Goal: Information Seeking & Learning: Learn about a topic

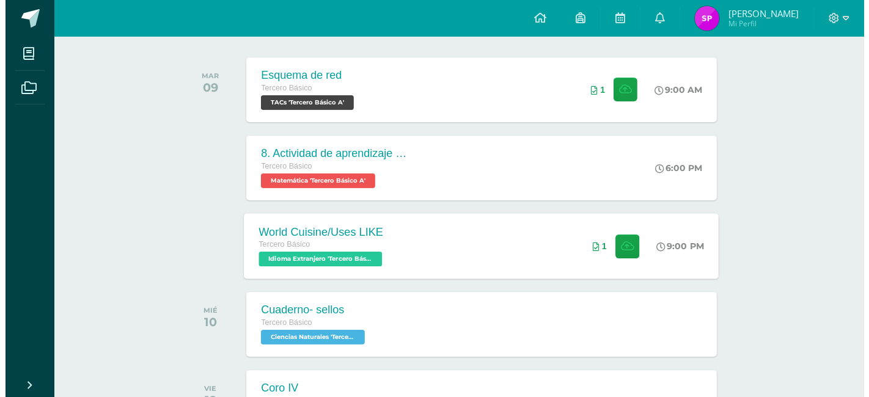
scroll to position [203, 0]
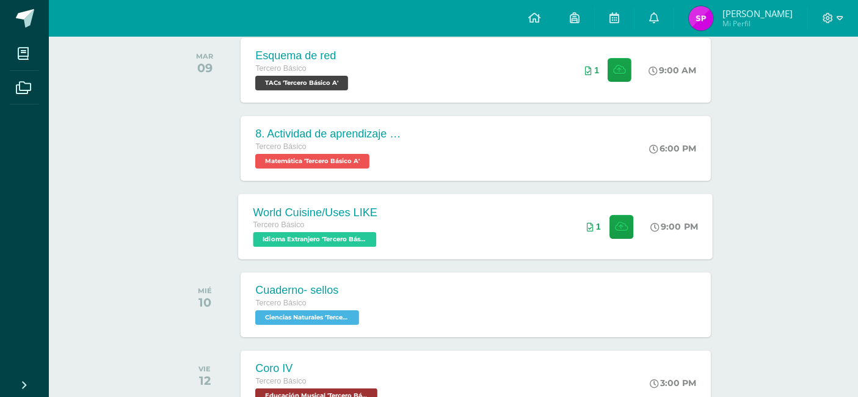
click at [585, 246] on div "1" at bounding box center [610, 226] width 76 height 65
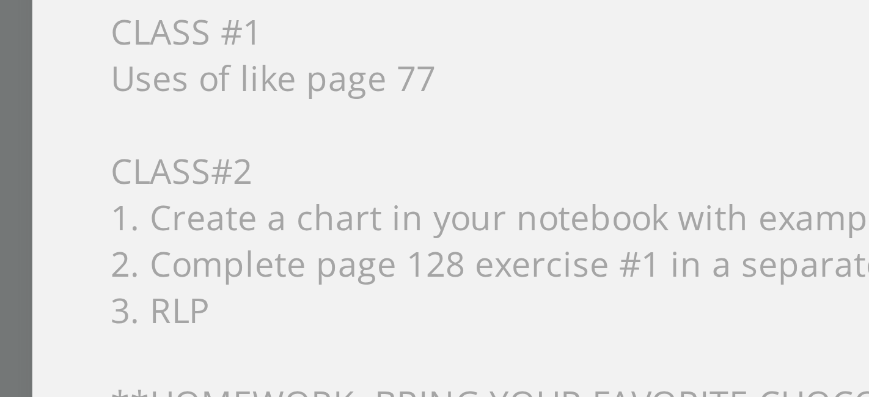
click at [369, 260] on div "Hello 9th Graders, I'm sending you this week's tasks. CLASS #1 Uses of like pag…" at bounding box center [434, 255] width 489 height 283
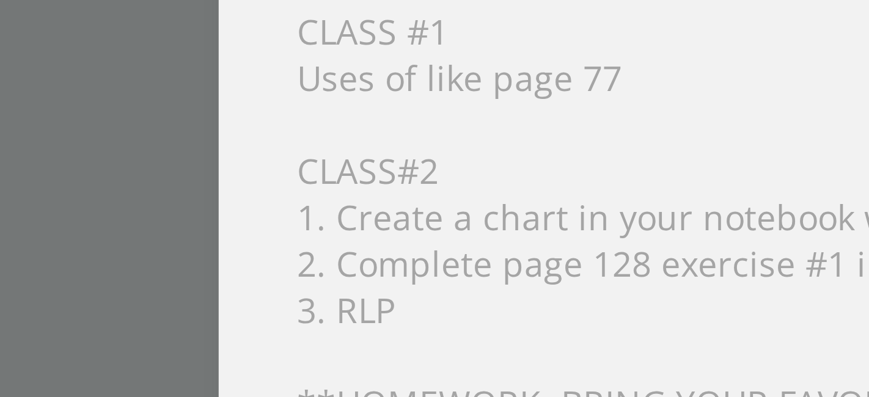
click at [321, 254] on div "Hello 9th Graders, I'm sending you this week's tasks. CLASS #1 Uses of like pag…" at bounding box center [434, 255] width 489 height 283
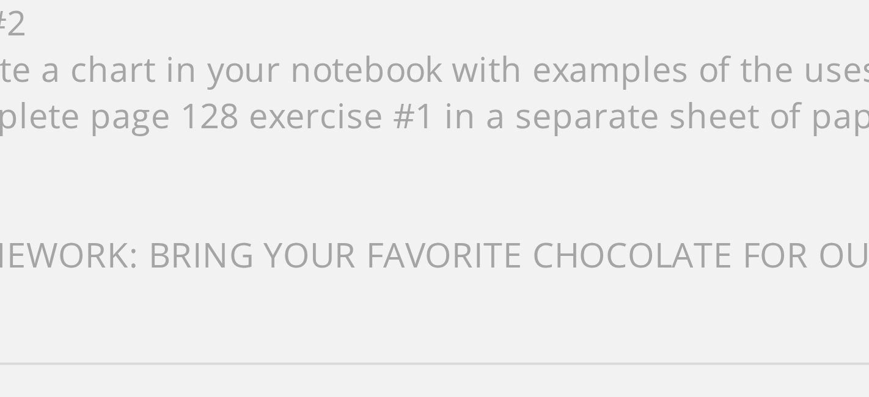
scroll to position [27, 0]
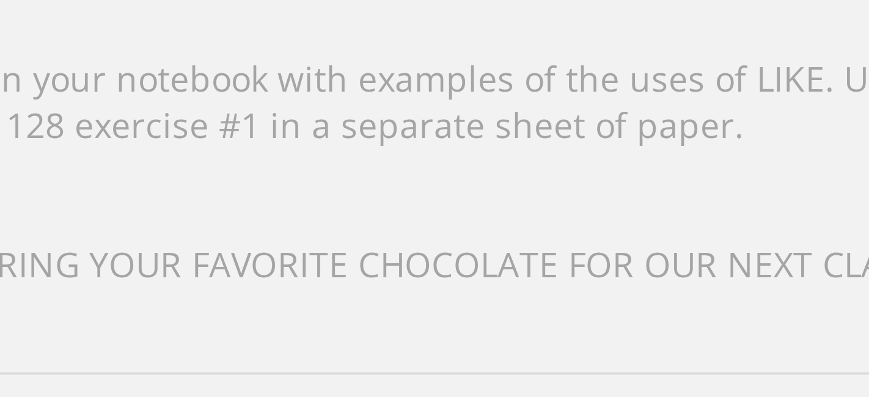
drag, startPoint x: 340, startPoint y: 291, endPoint x: 387, endPoint y: 276, distance: 48.9
click at [387, 276] on div "Hello 9th Graders, I'm sending you this week's tasks. CLASS #1 Uses of like pag…" at bounding box center [434, 257] width 489 height 283
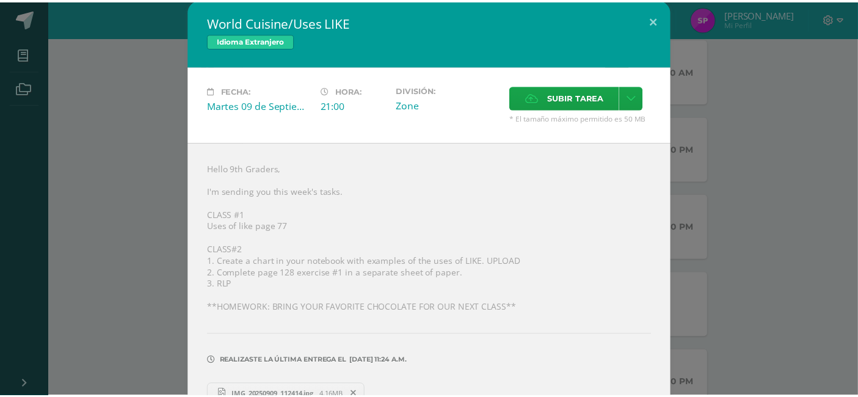
scroll to position [0, 0]
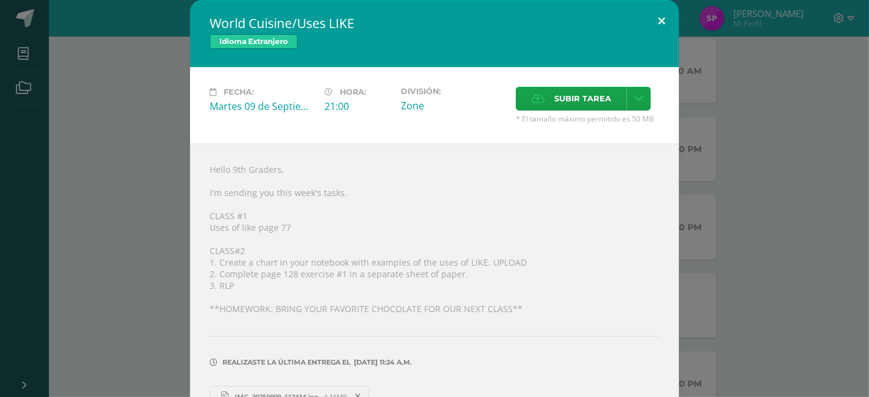
click at [652, 21] on button at bounding box center [661, 21] width 35 height 42
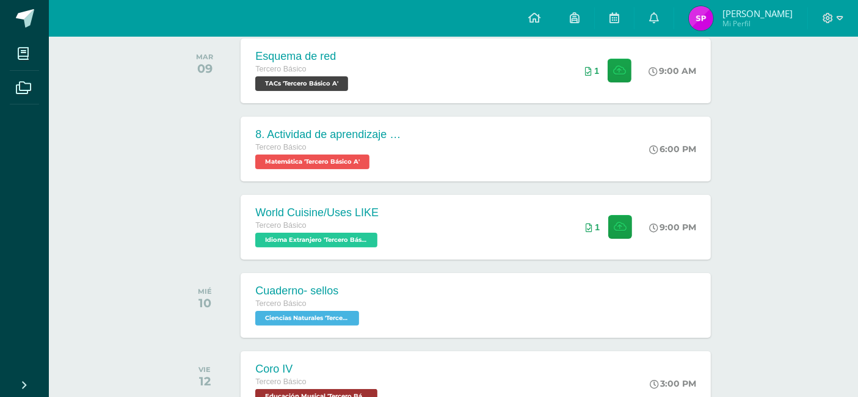
drag, startPoint x: 457, startPoint y: 9, endPoint x: 76, endPoint y: 280, distance: 467.0
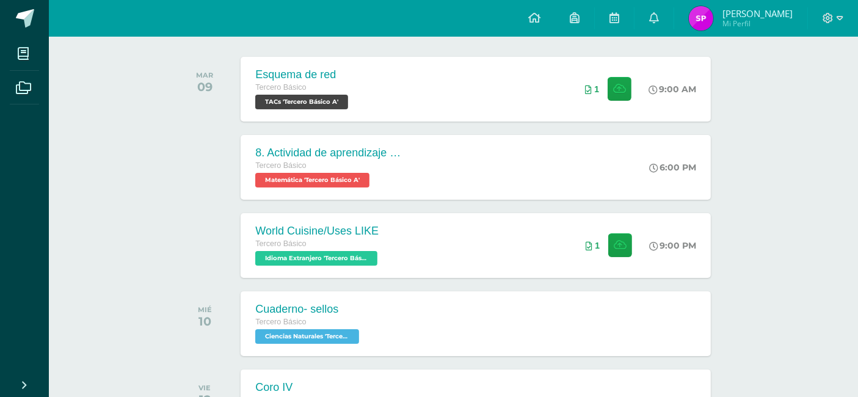
scroll to position [135, 0]
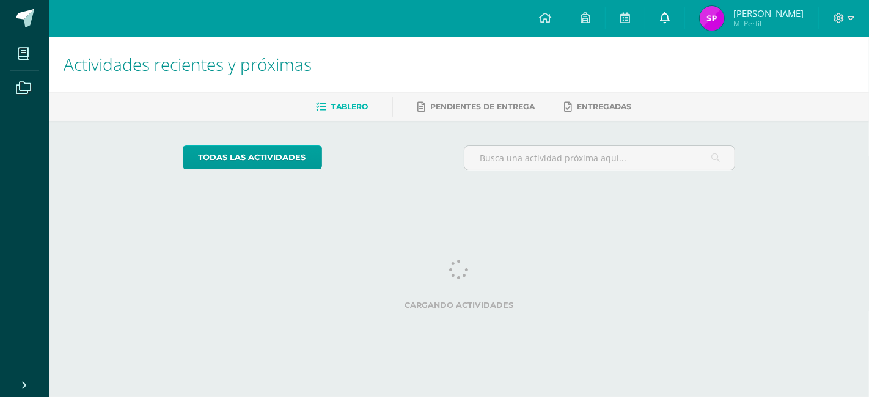
click at [662, 28] on link at bounding box center [664, 18] width 39 height 37
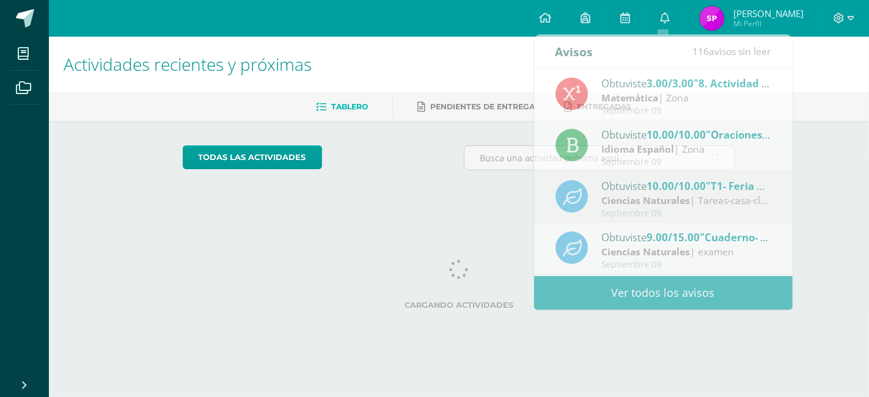
click at [425, 192] on div "todas las Actividades No tienes actividades Échale un vistazo a los demás perío…" at bounding box center [459, 163] width 602 height 84
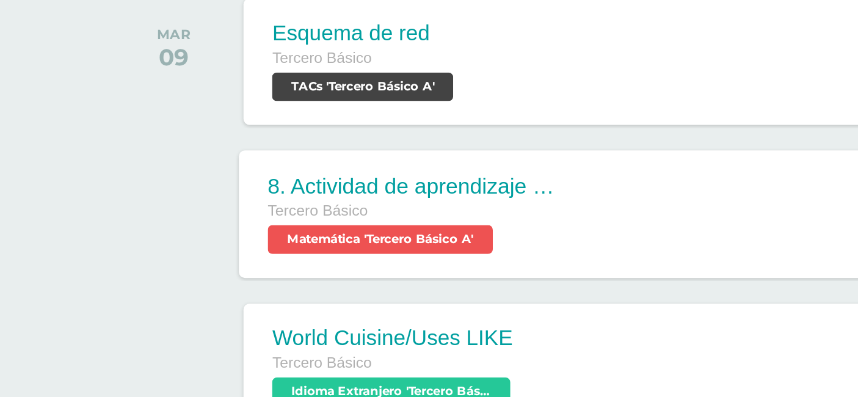
scroll to position [68, 5]
click at [274, 278] on span "Tercero Básico" at bounding box center [274, 282] width 51 height 9
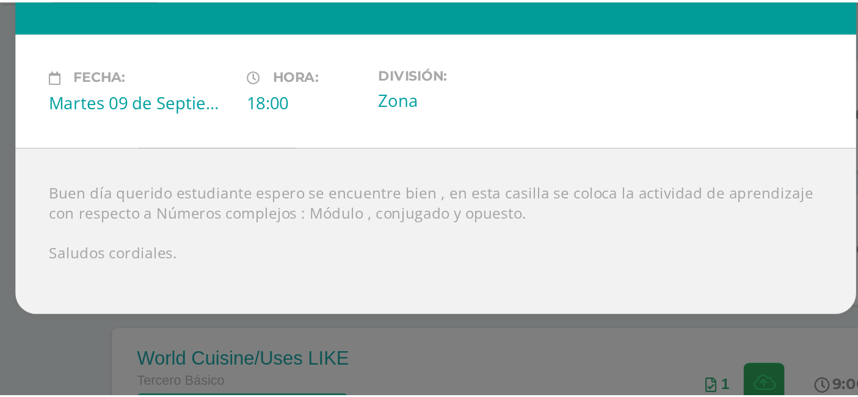
scroll to position [68, 0]
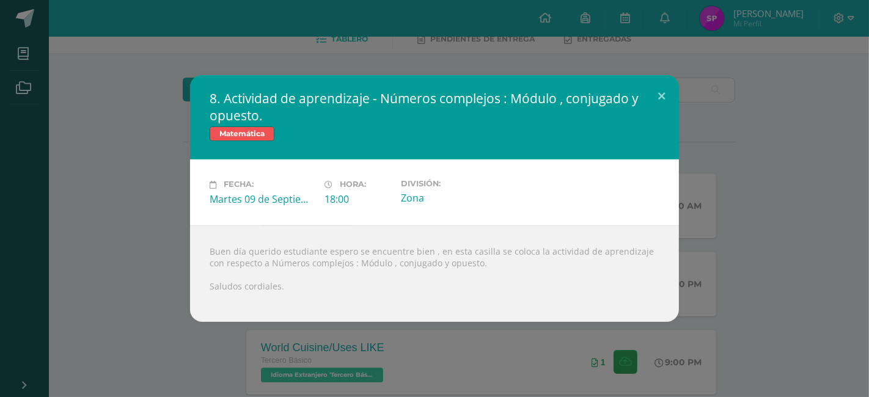
click at [98, 172] on div "8. Actividad de aprendizaje - Números complejos : Módulo , conjugado y opuesto.…" at bounding box center [434, 198] width 859 height 246
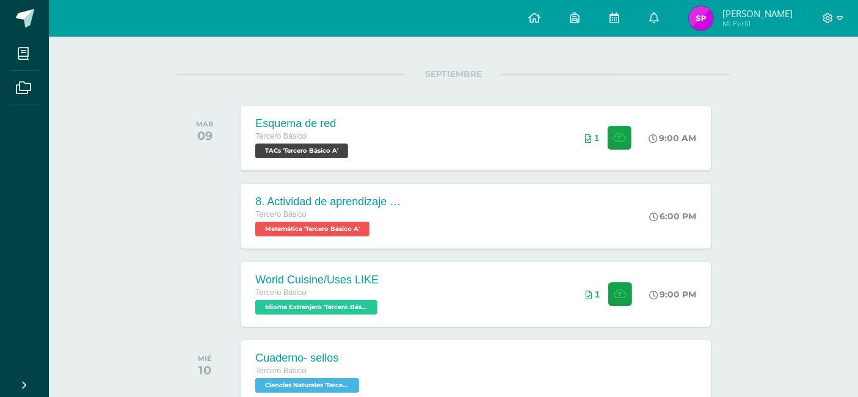
scroll to position [0, 0]
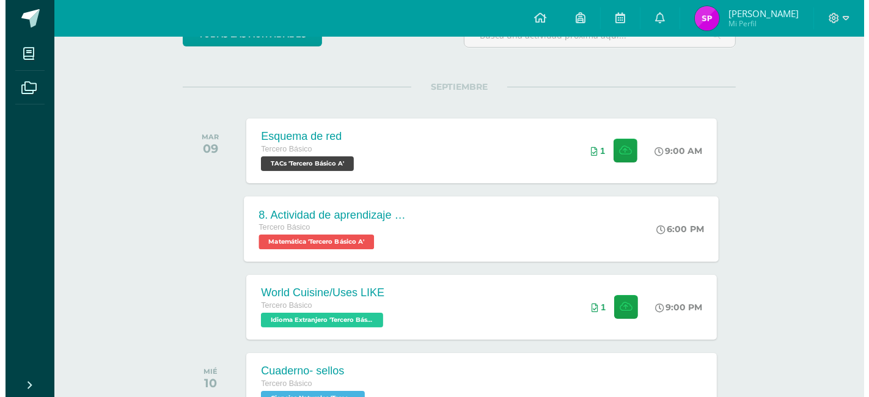
scroll to position [136, 0]
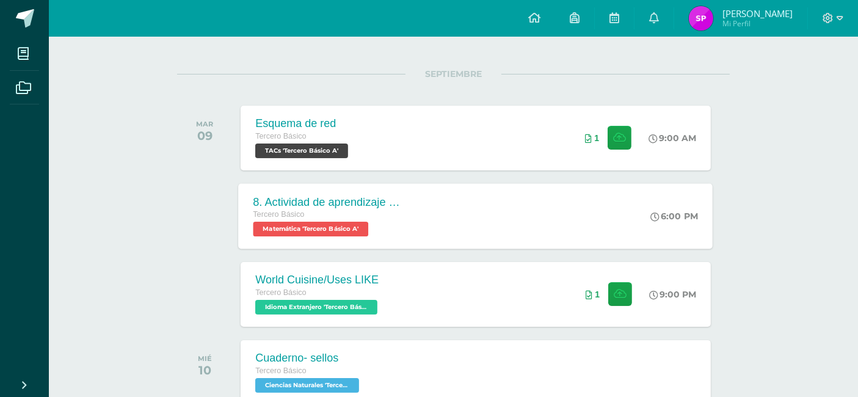
click at [326, 198] on div "8. Actividad de aprendizaje - Números complejos : Módulo , conjugado y opuesto." at bounding box center [328, 201] width 148 height 13
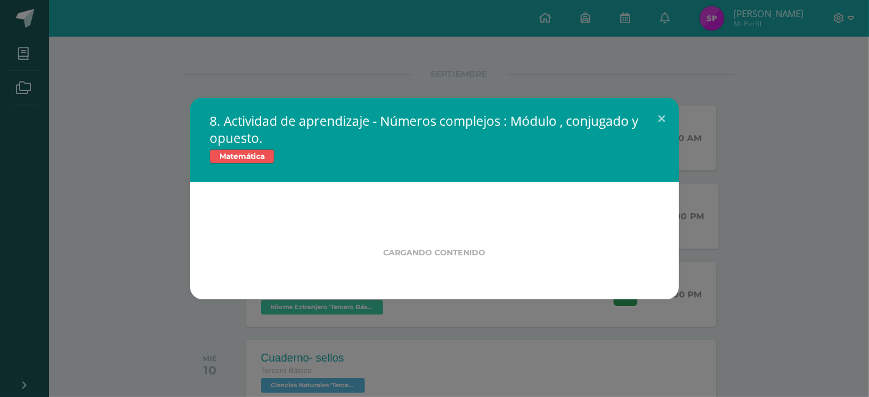
click at [43, 190] on div "8. Actividad de aprendizaje - Números complejos : Módulo , conjugado y opuesto.…" at bounding box center [434, 199] width 859 height 202
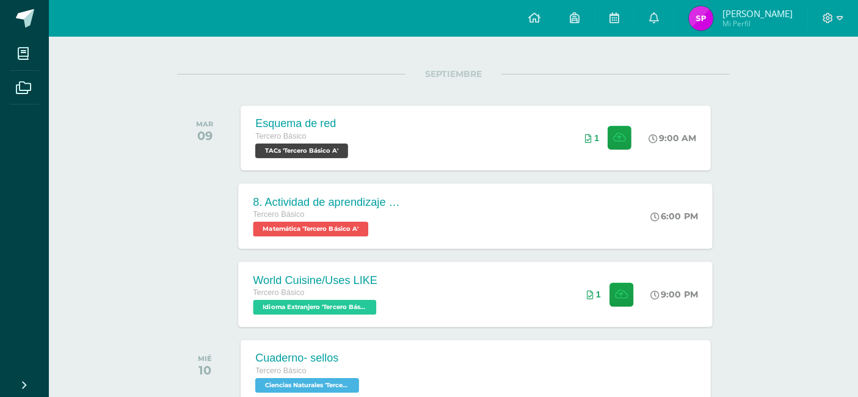
click at [557, 298] on div "World Cuisine/Uses LIKE Tercero Básico Idioma Extranjero 'Tercero Básico A' 9:0…" at bounding box center [476, 293] width 475 height 65
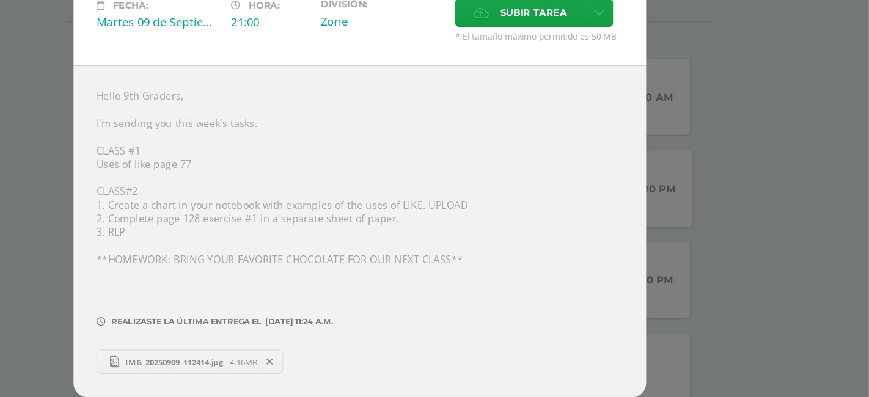
scroll to position [133, 0]
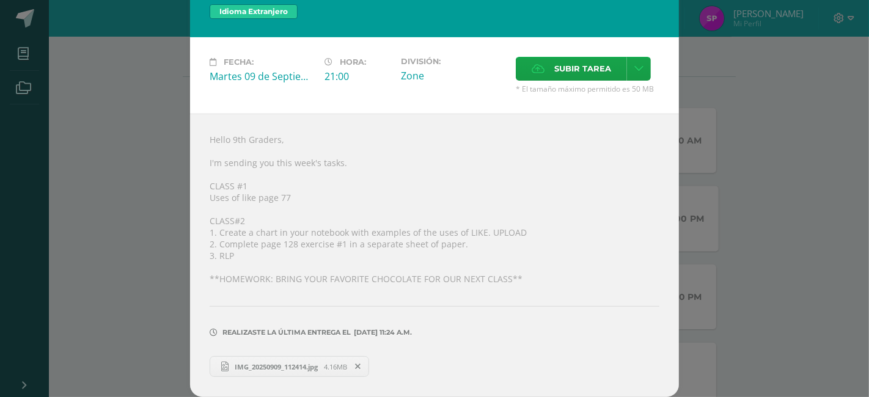
click at [236, 367] on span "IMG_20250909_112414.jpg" at bounding box center [275, 366] width 95 height 9
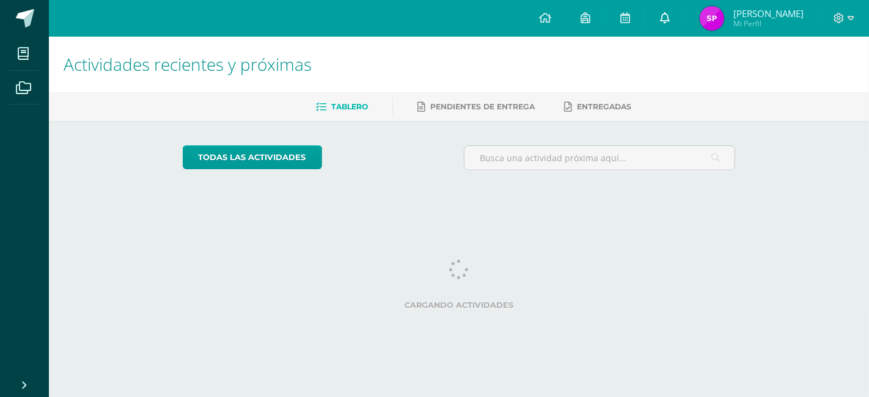
click at [664, 33] on link at bounding box center [664, 18] width 39 height 37
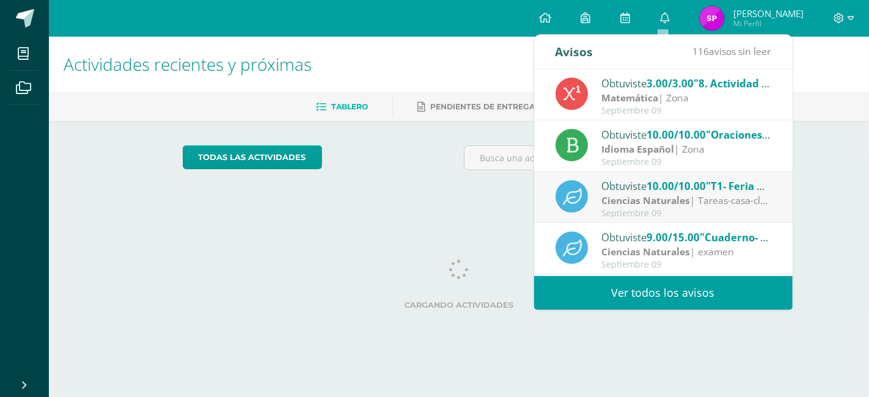
click at [394, 203] on html "Mis cursos Archivos Cerrar panel IMPACT Tercero Básico "A" Artes Visuales Terce…" at bounding box center [434, 102] width 869 height 205
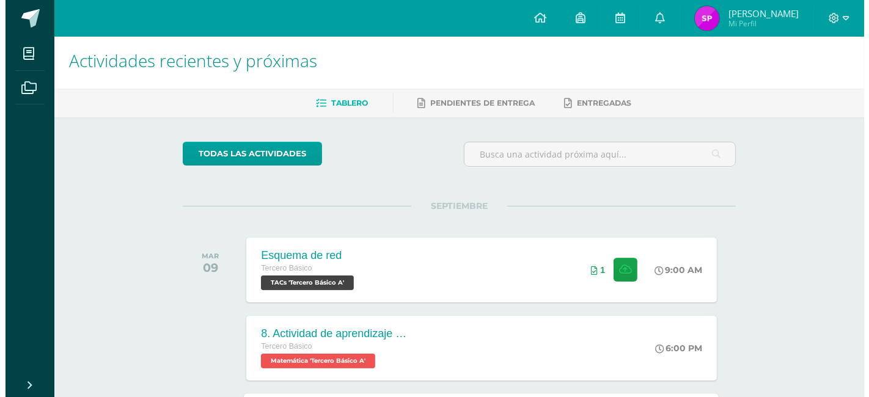
scroll to position [136, 0]
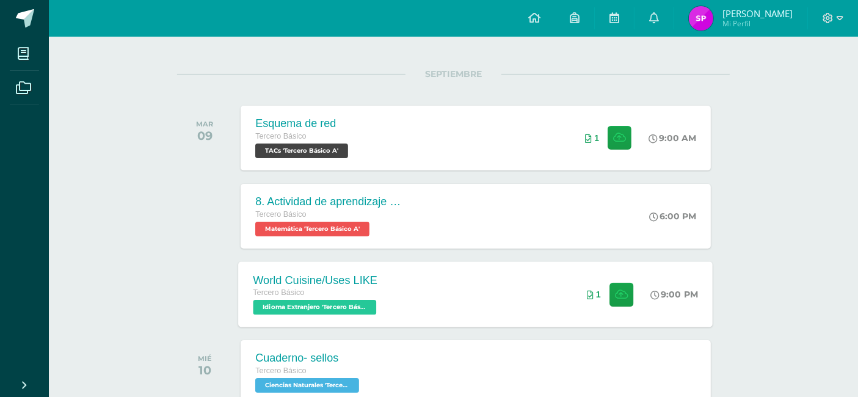
click at [547, 284] on div "World Cuisine/Uses LIKE [PERSON_NAME] Básico Idioma Extranjero '[PERSON_NAME] B…" at bounding box center [476, 293] width 475 height 65
